Goal: Transaction & Acquisition: Purchase product/service

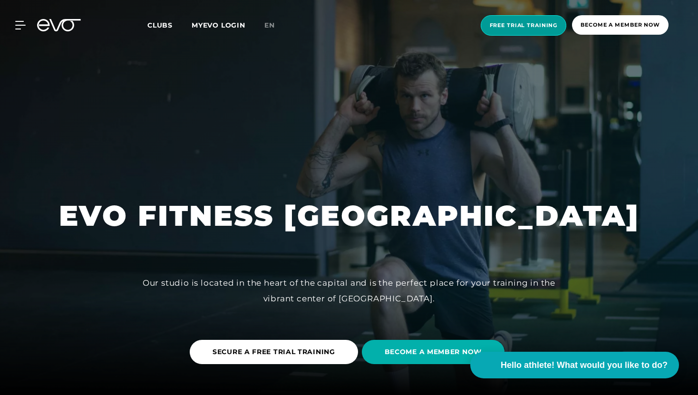
click at [511, 27] on font "Free trial training" at bounding box center [524, 25] width 68 height 7
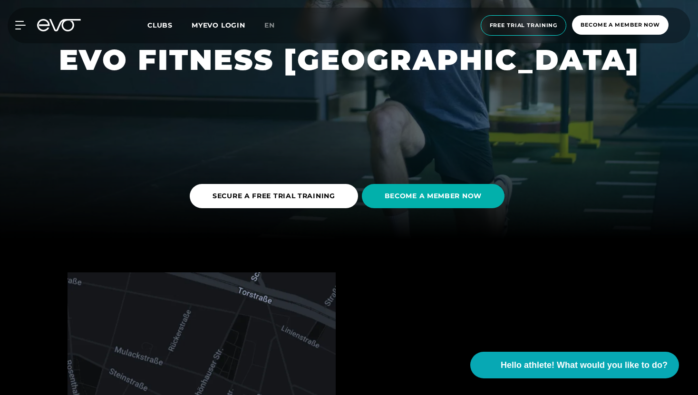
scroll to position [163, 0]
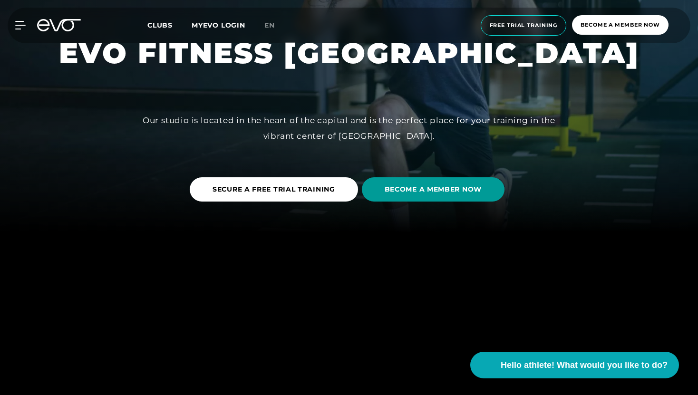
click at [418, 196] on span "BECOME A MEMBER NOW" at bounding box center [433, 189] width 143 height 24
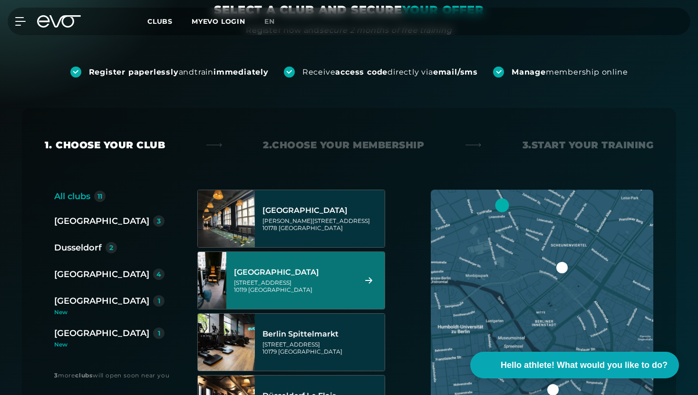
scroll to position [136, 0]
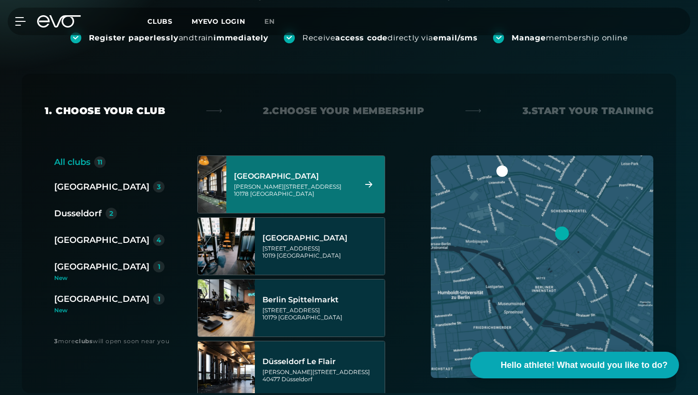
click at [66, 192] on font "[GEOGRAPHIC_DATA]" at bounding box center [101, 187] width 95 height 10
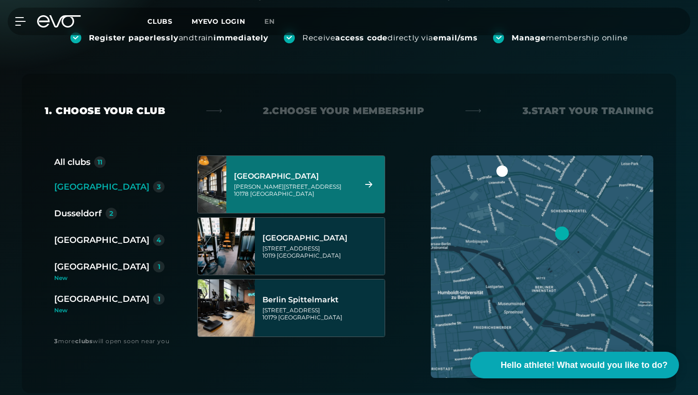
click at [292, 213] on div "[GEOGRAPHIC_DATA][STREET_ADDRESS][PERSON_NAME]" at bounding box center [305, 184] width 158 height 57
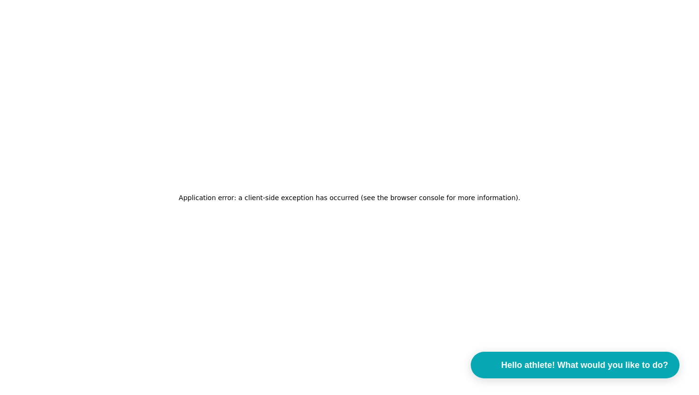
scroll to position [0, 0]
